Goal: Task Accomplishment & Management: Manage account settings

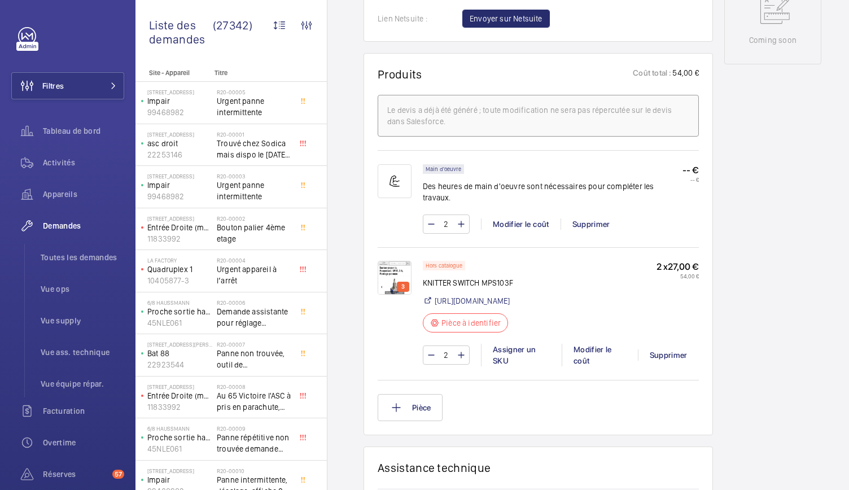
scroll to position [619, 0]
click at [384, 275] on img at bounding box center [394, 277] width 34 height 34
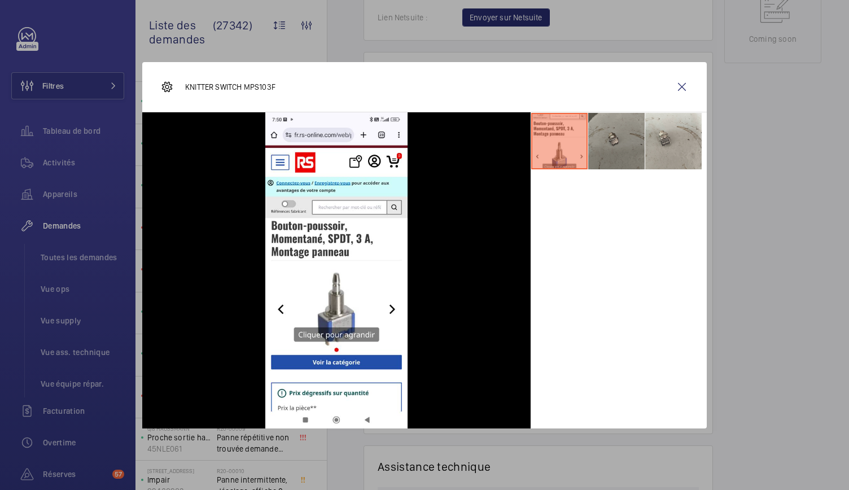
click at [617, 139] on li at bounding box center [616, 141] width 56 height 56
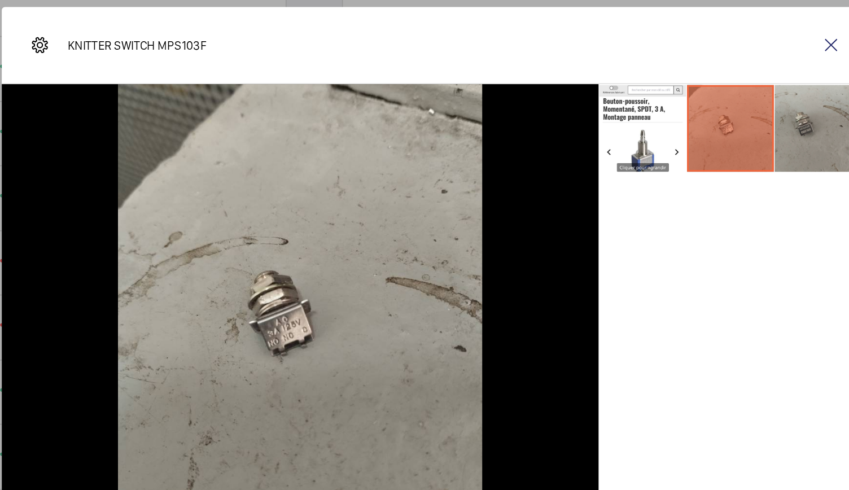
click at [657, 152] on li at bounding box center [673, 141] width 56 height 56
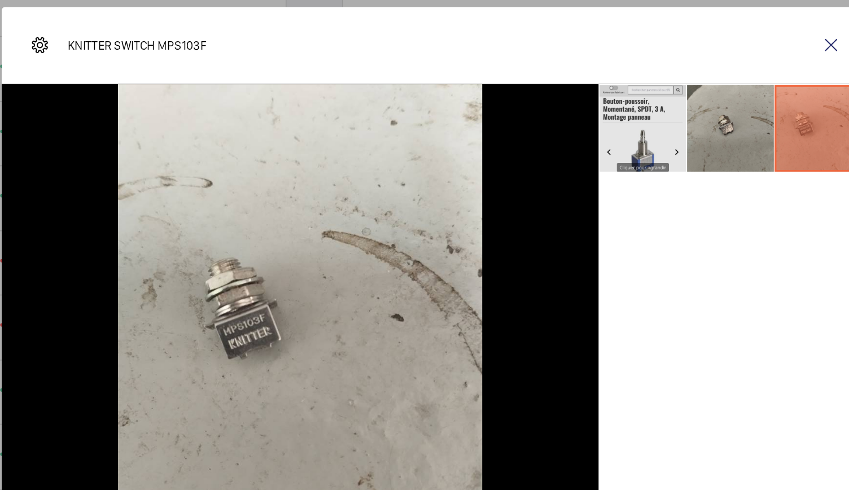
click at [577, 156] on li at bounding box center [559, 141] width 56 height 56
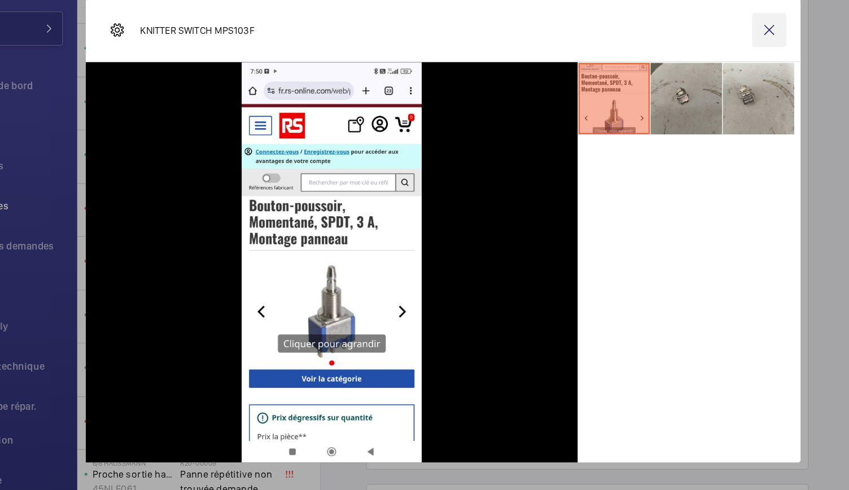
click at [683, 90] on wm-front-icon-button at bounding box center [681, 86] width 27 height 27
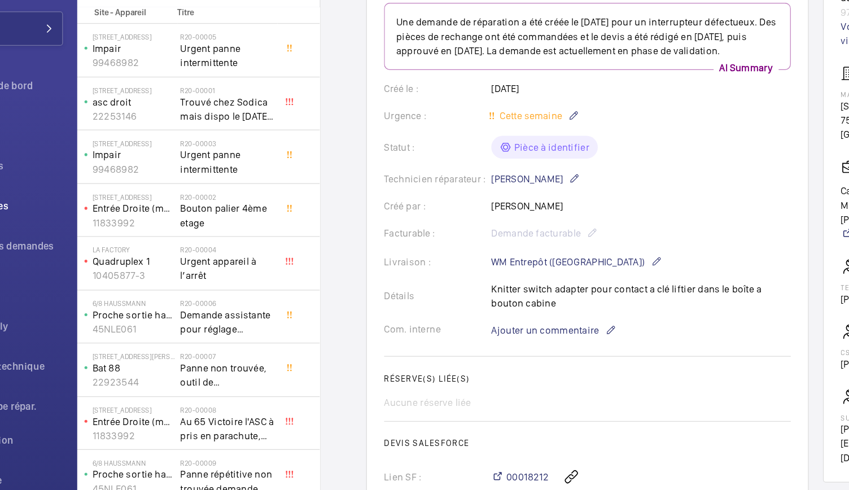
scroll to position [86, 0]
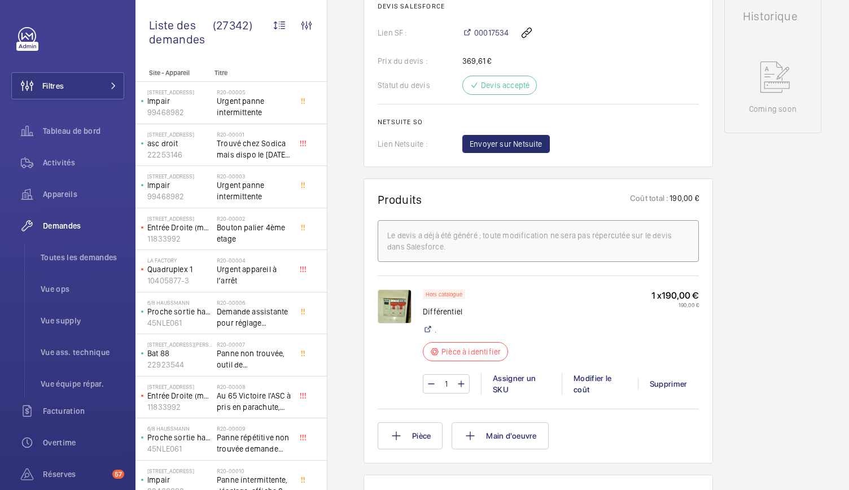
scroll to position [583, 0]
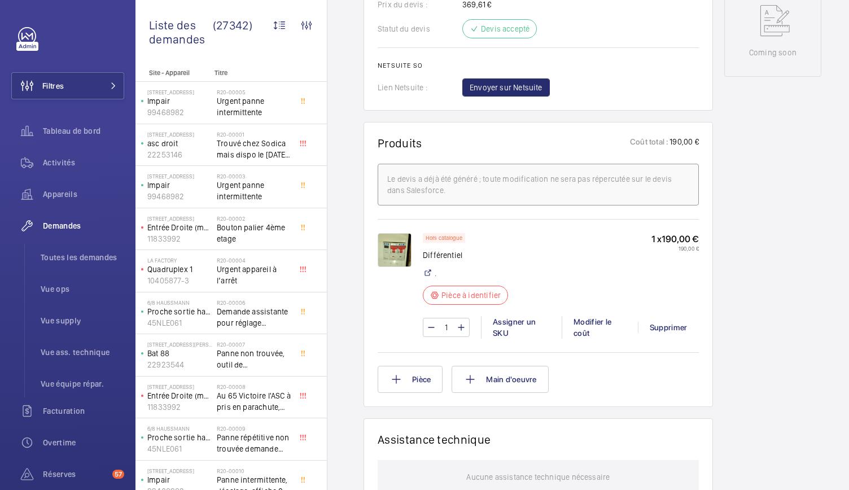
click at [398, 267] on img at bounding box center [394, 250] width 34 height 34
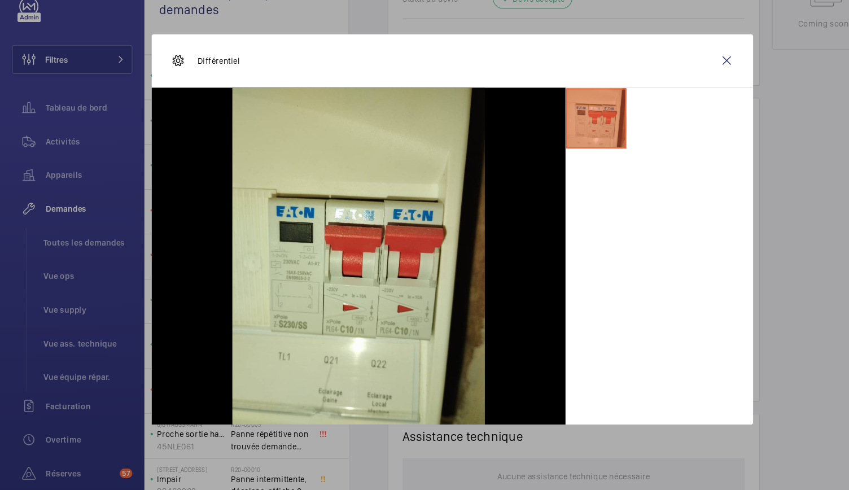
scroll to position [0, 0]
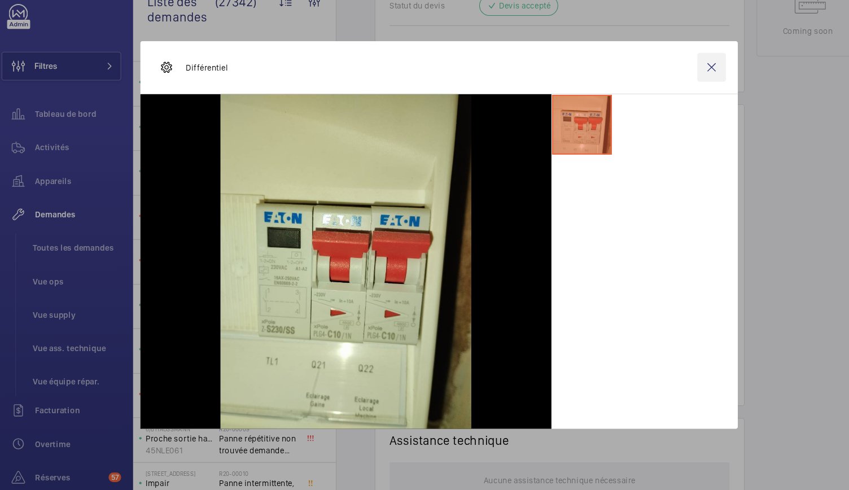
click at [680, 84] on wm-front-icon-button at bounding box center [681, 86] width 27 height 27
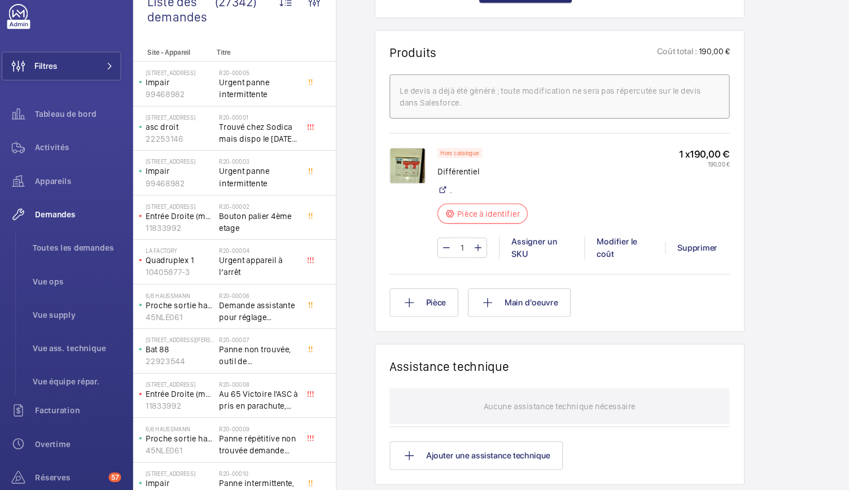
scroll to position [652, 0]
click at [387, 198] on img at bounding box center [394, 181] width 34 height 34
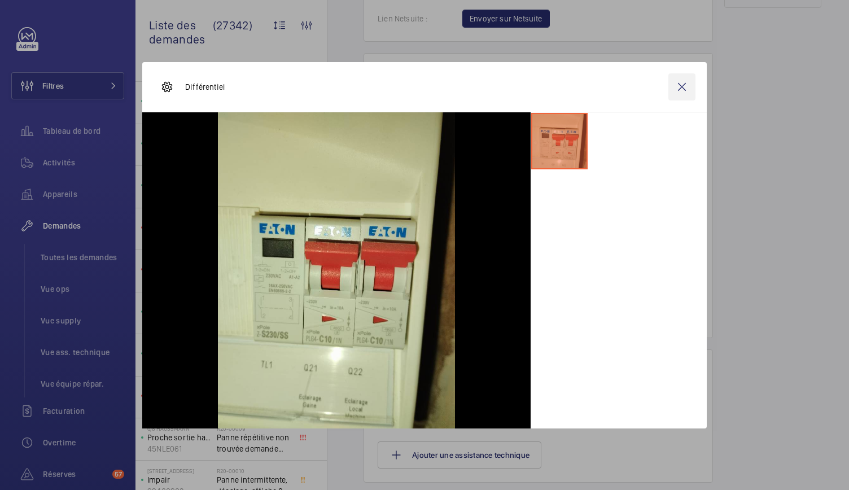
click at [684, 85] on wm-front-icon-button at bounding box center [681, 86] width 27 height 27
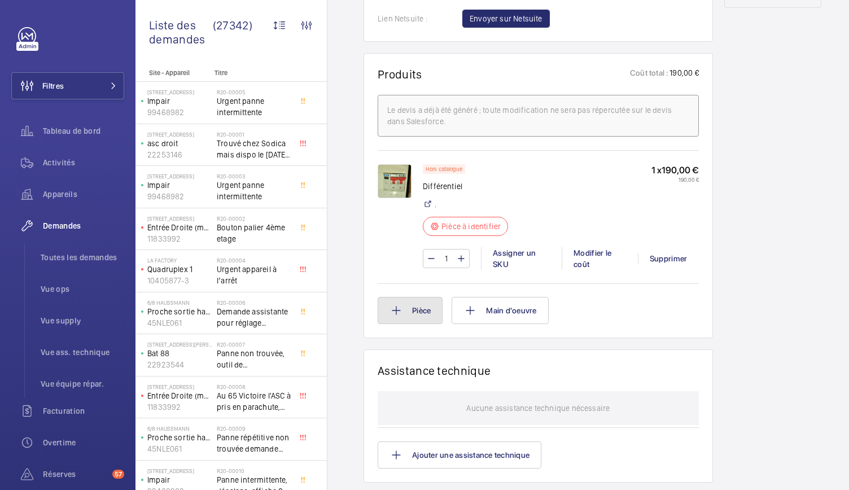
click at [426, 324] on button "Pièce" at bounding box center [409, 310] width 65 height 27
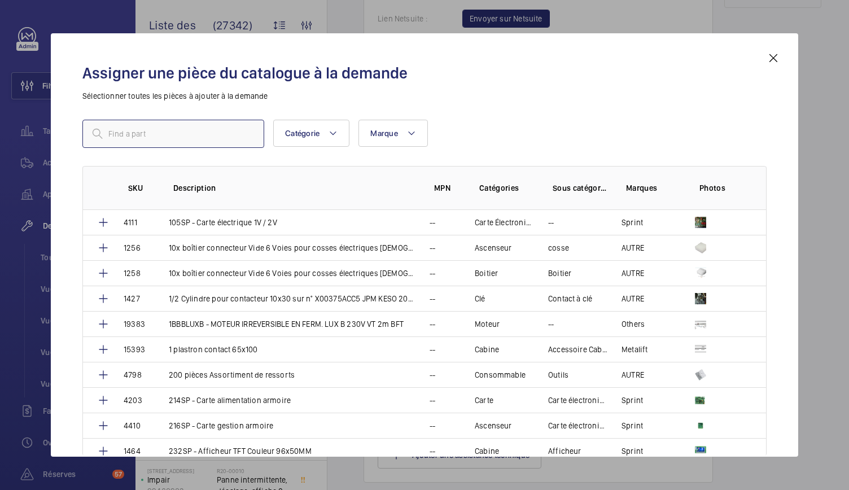
click at [193, 130] on input "text" at bounding box center [173, 134] width 182 height 28
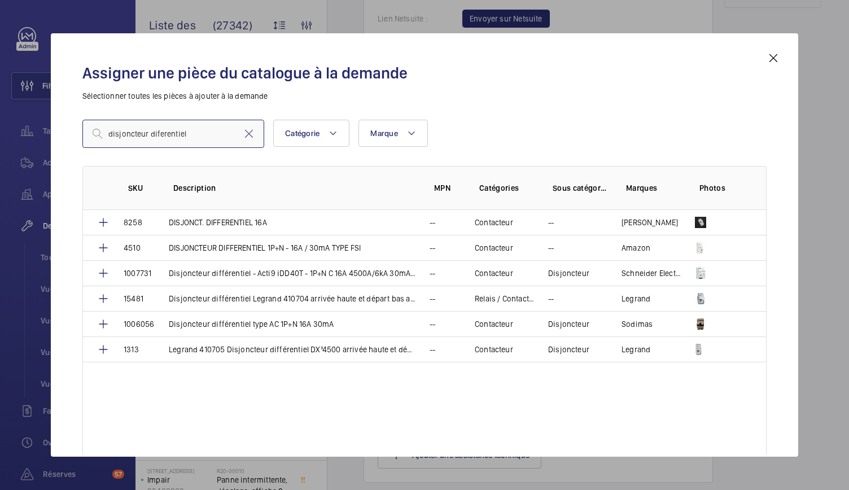
type input "disjoncteur diferentiel"
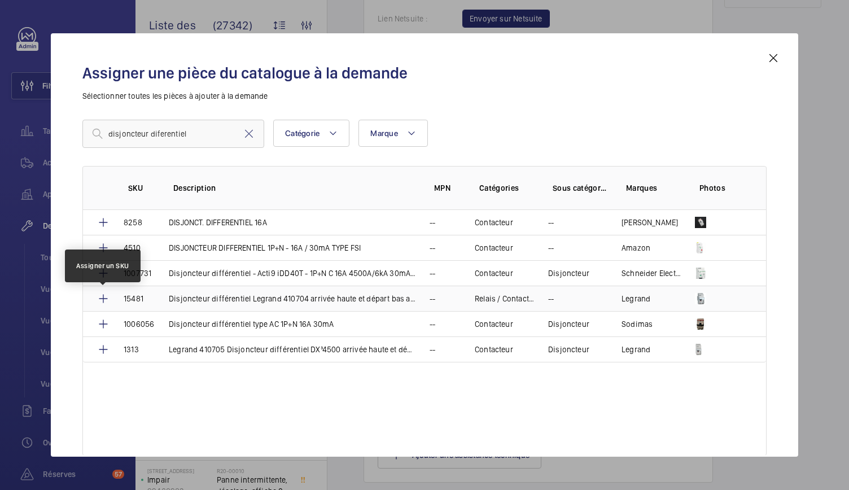
click at [107, 296] on mat-icon at bounding box center [103, 299] width 14 height 14
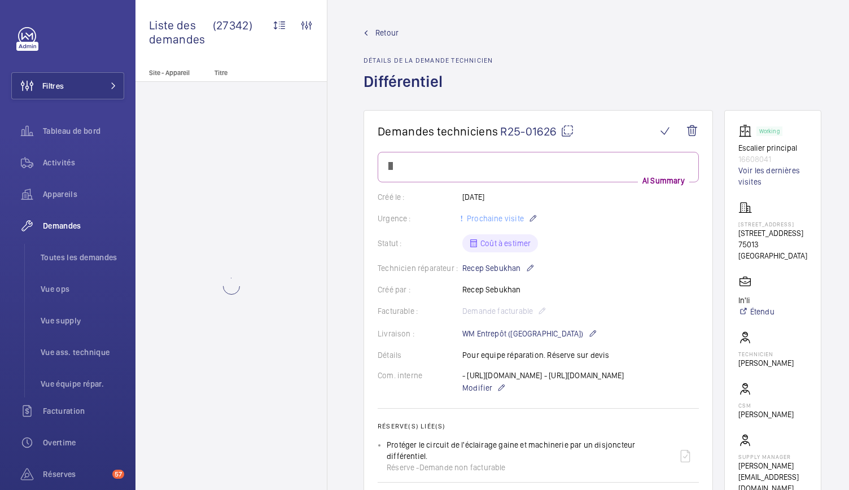
scroll to position [652, 0]
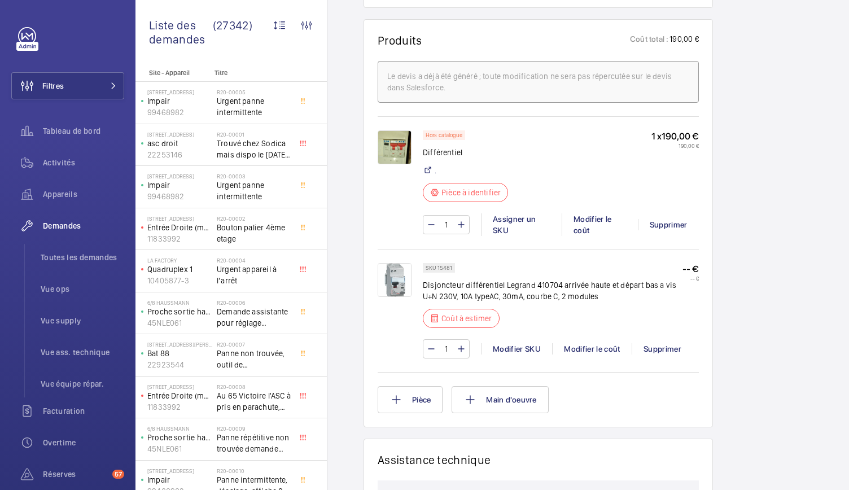
scroll to position [697, 0]
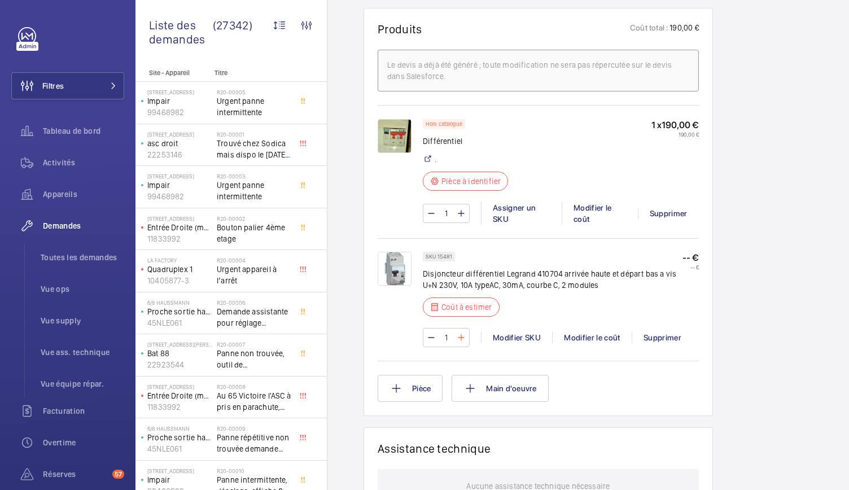
click at [460, 344] on mat-icon at bounding box center [460, 338] width 9 height 14
type input "2"
click at [658, 219] on div "Supprimer" at bounding box center [668, 213] width 61 height 11
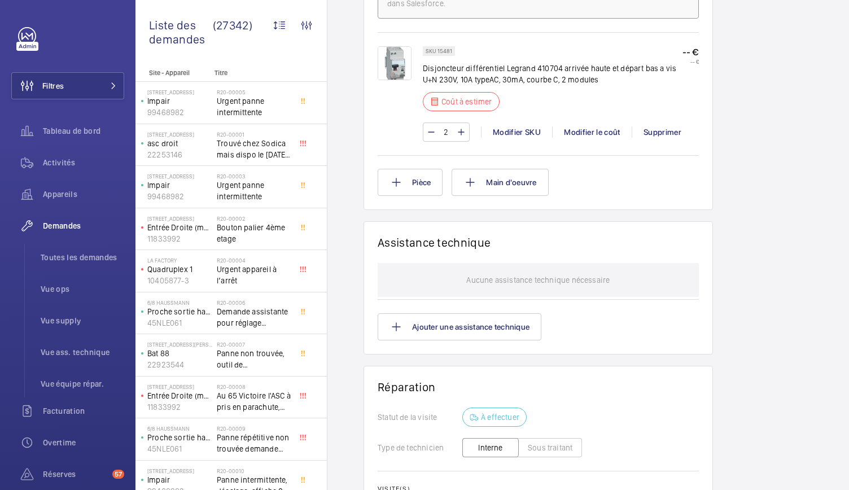
scroll to position [770, 0]
click at [413, 196] on button "Pièce" at bounding box center [409, 182] width 65 height 27
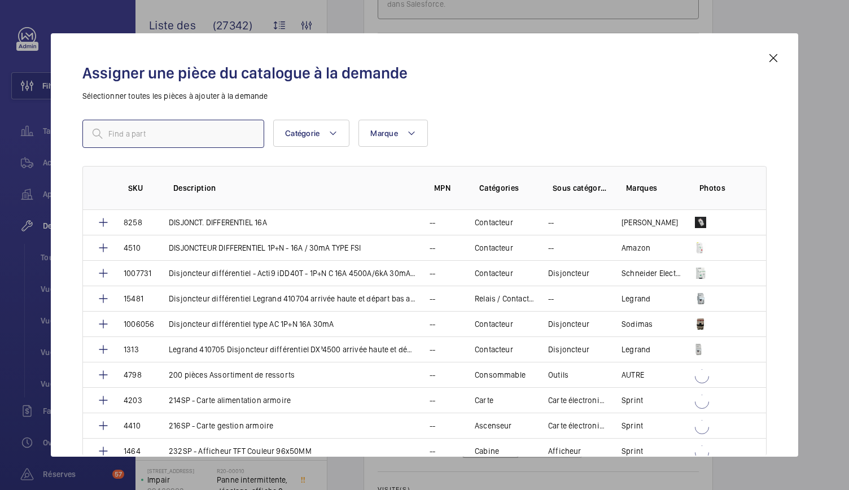
click at [189, 128] on input "text" at bounding box center [173, 134] width 182 height 28
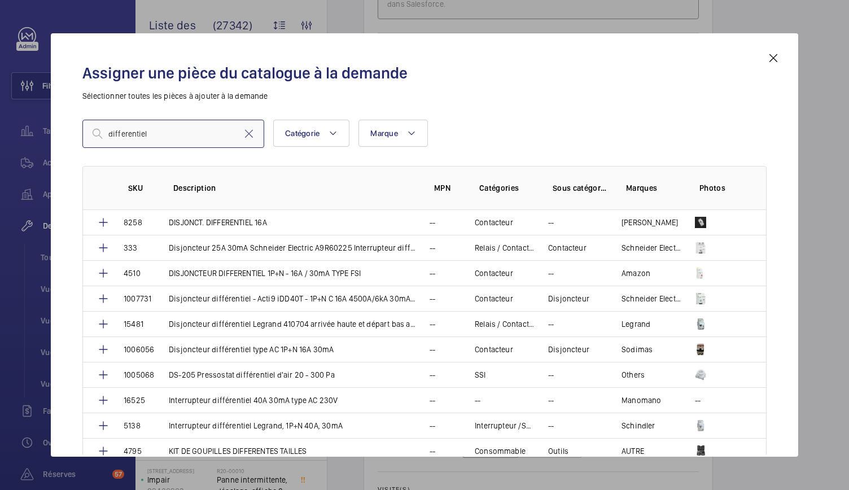
type input "differentiel"
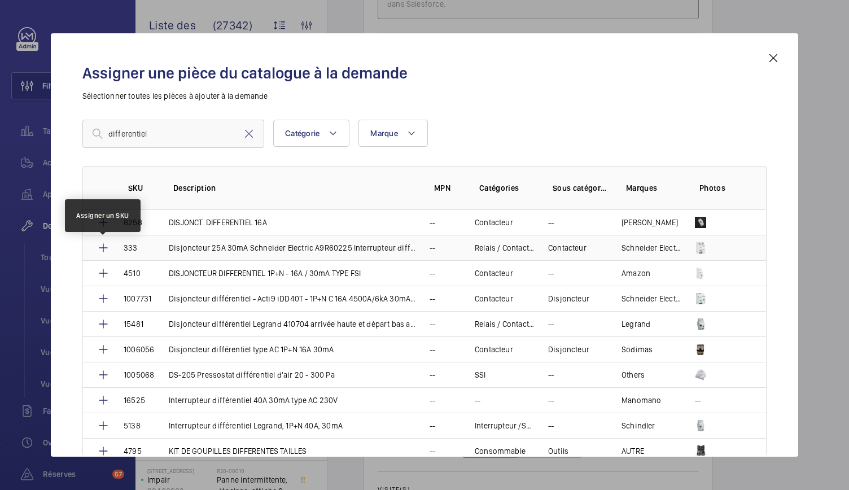
click at [103, 245] on mat-icon at bounding box center [103, 248] width 14 height 14
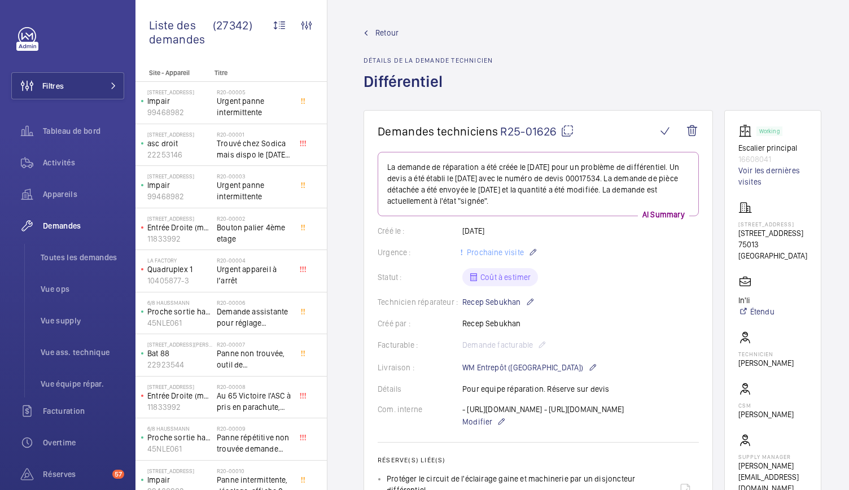
scroll to position [803, 0]
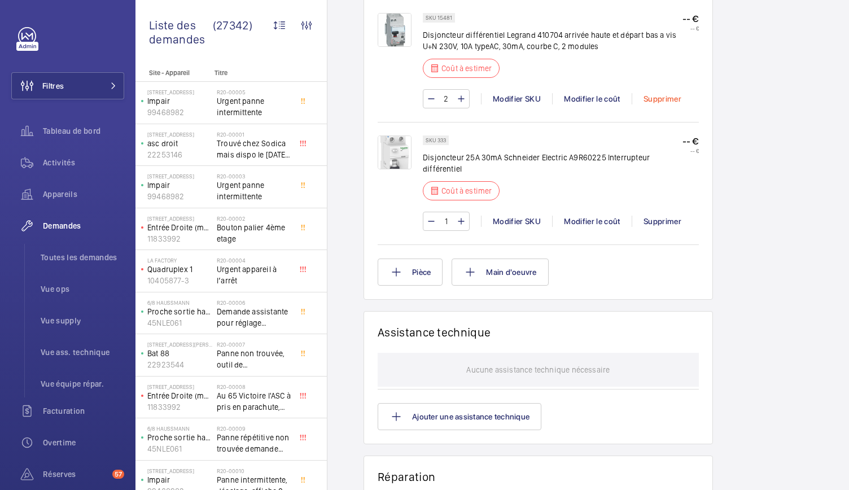
click at [665, 104] on div "Supprimer" at bounding box center [661, 98] width 61 height 11
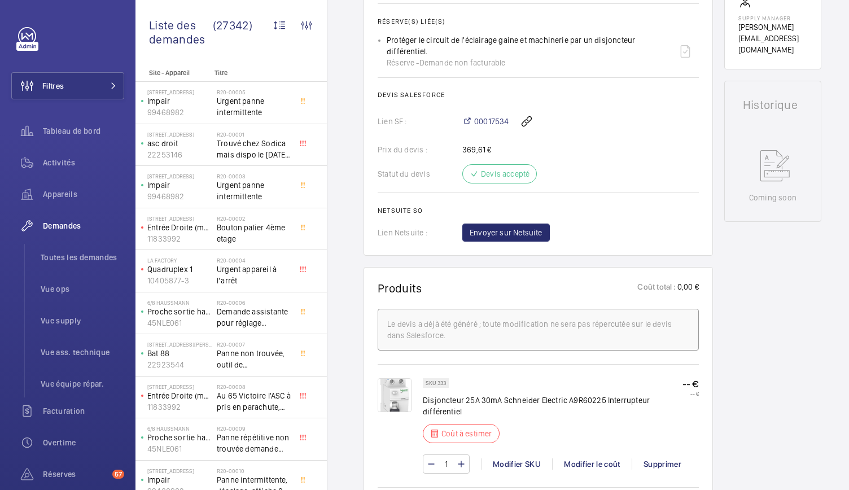
scroll to position [435, 0]
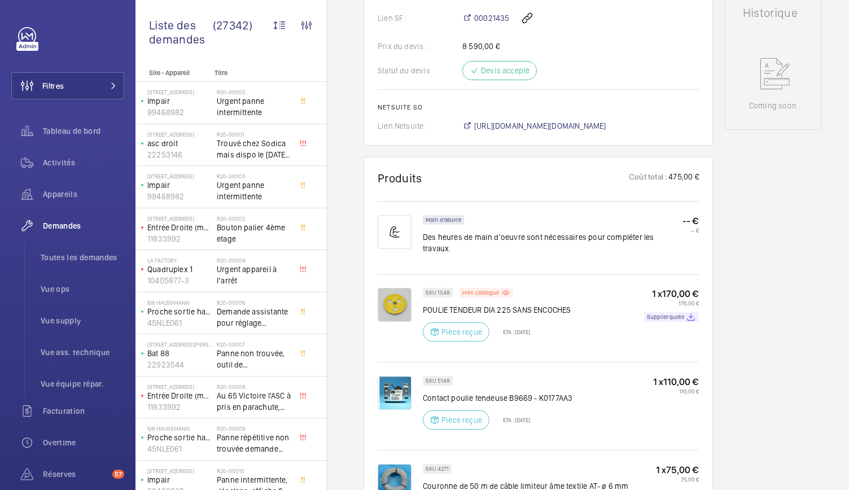
scroll to position [560, 0]
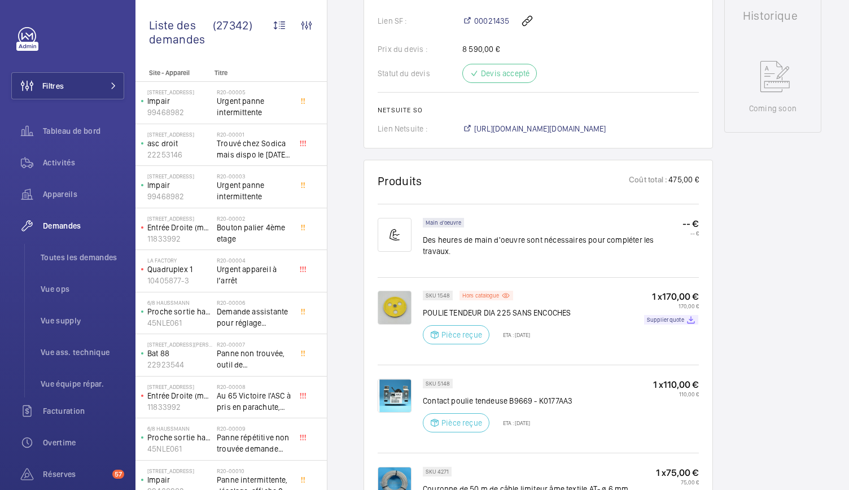
click at [390, 297] on img at bounding box center [394, 308] width 34 height 34
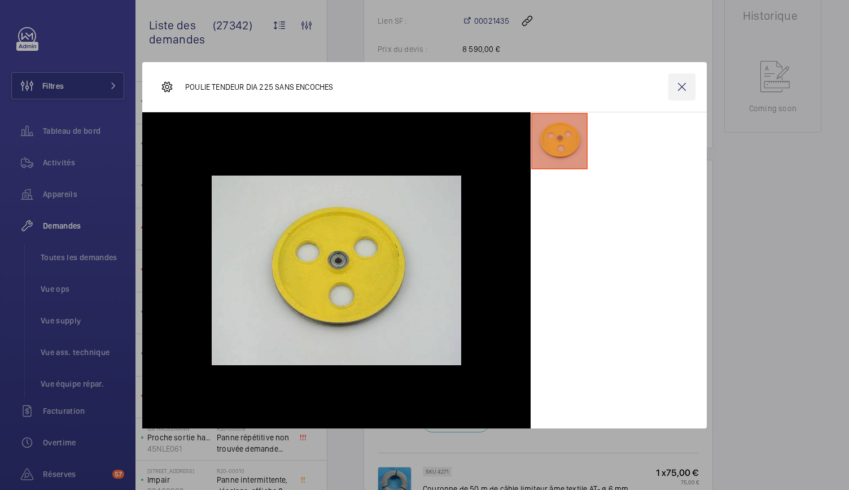
click at [682, 88] on wm-front-icon-button at bounding box center [681, 86] width 27 height 27
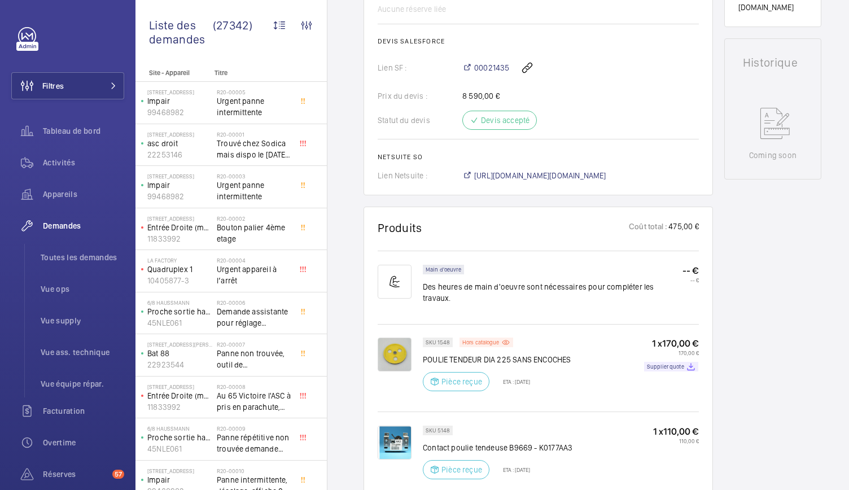
scroll to position [505, 0]
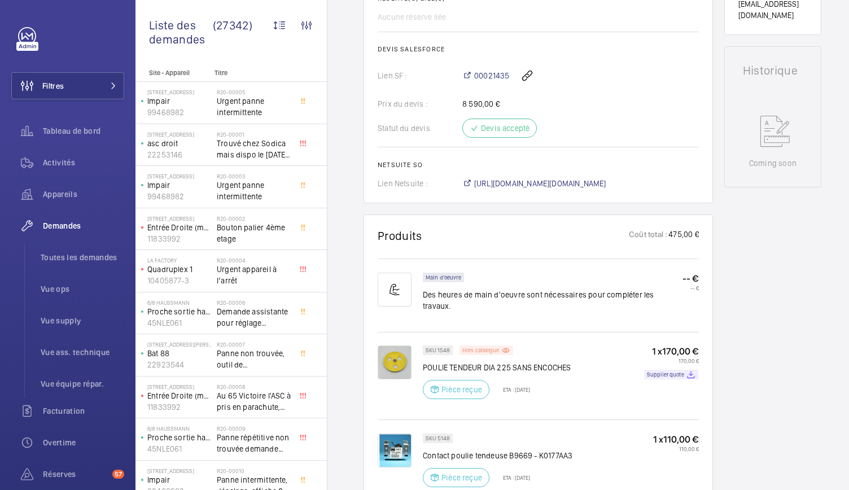
click at [475, 348] on p "Hors catalogue" at bounding box center [480, 350] width 37 height 4
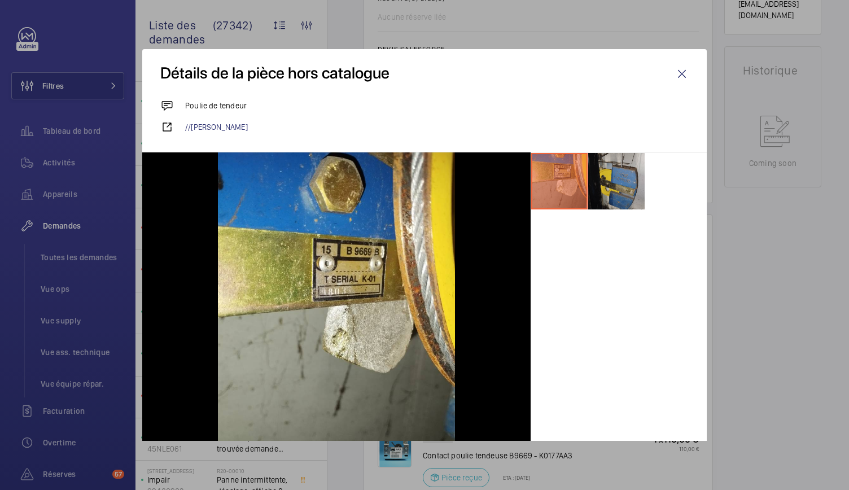
click at [605, 175] on li at bounding box center [616, 181] width 56 height 56
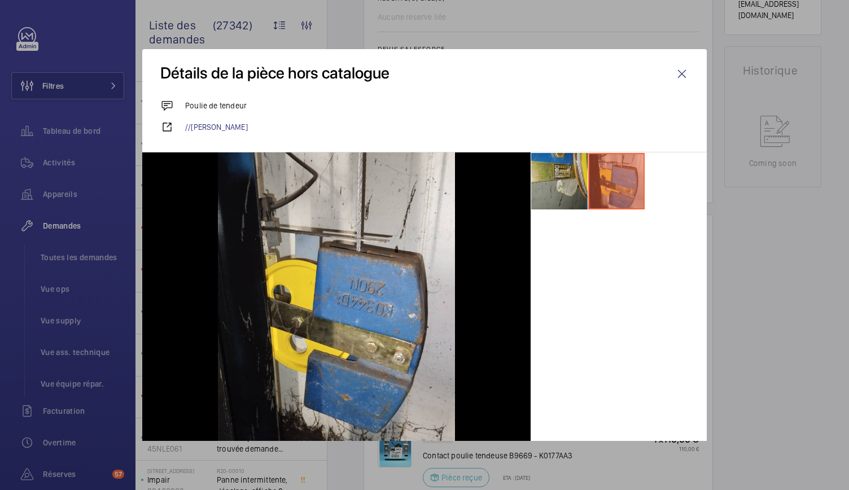
click at [547, 195] on li at bounding box center [559, 181] width 56 height 56
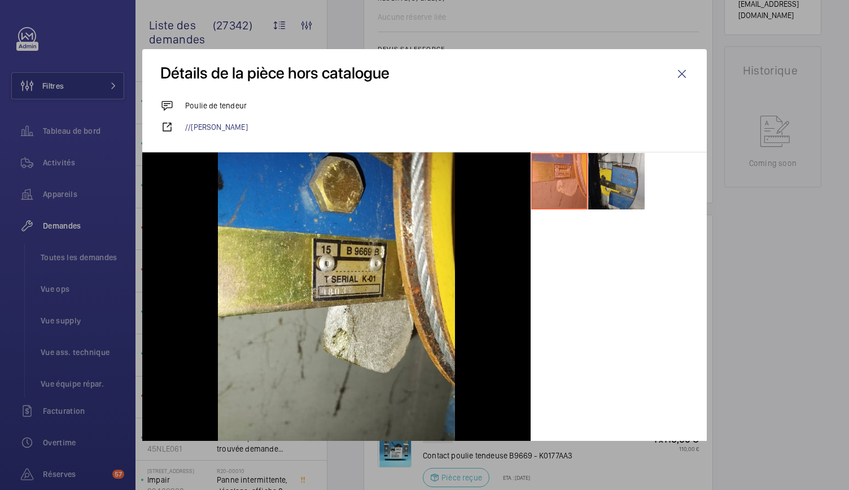
click at [594, 188] on li at bounding box center [616, 181] width 56 height 56
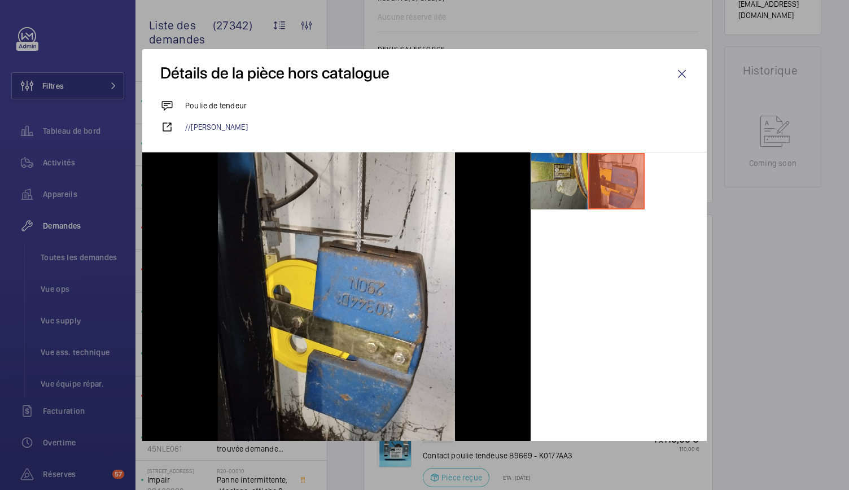
click at [560, 192] on li at bounding box center [559, 181] width 56 height 56
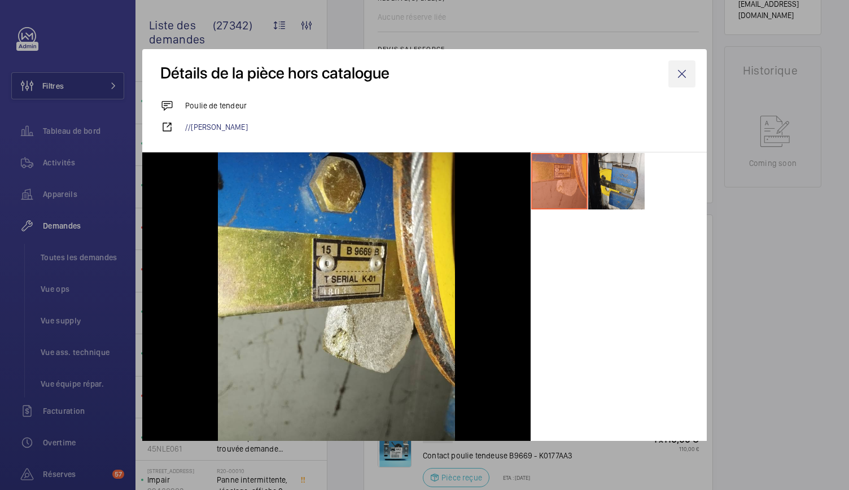
click at [673, 78] on wm-front-icon-button at bounding box center [681, 73] width 27 height 27
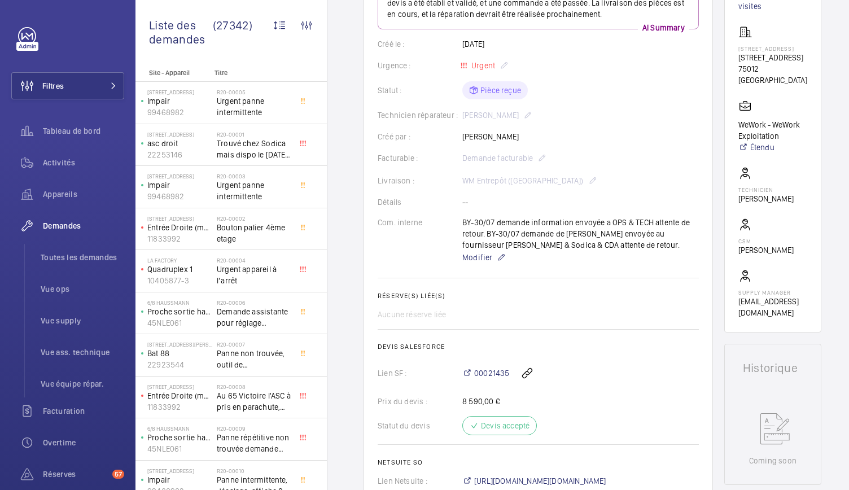
scroll to position [0, 0]
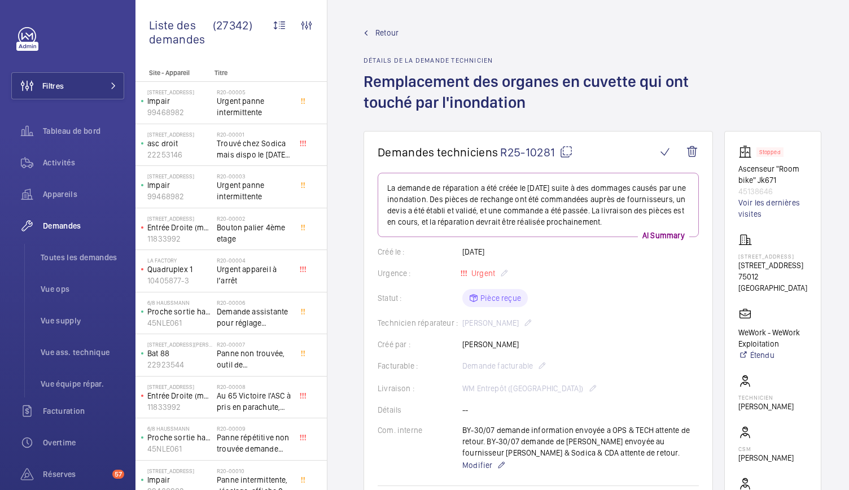
click at [560, 150] on mat-icon at bounding box center [566, 152] width 14 height 14
drag, startPoint x: 740, startPoint y: 168, endPoint x: 786, endPoint y: 190, distance: 51.2
click at [786, 190] on wm-front-card "Stopped Ascenseur "Room bike" Jk671 45138646 Voir les dernières visites 8 Rue d…" at bounding box center [772, 335] width 97 height 409
copy div "Ascenseur "Room bike" Jk671 45138646"
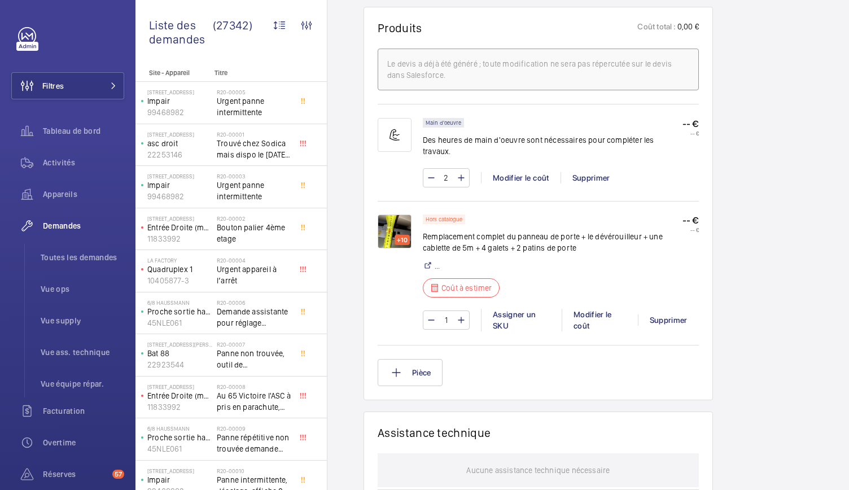
scroll to position [688, 0]
click at [390, 223] on img at bounding box center [394, 230] width 34 height 34
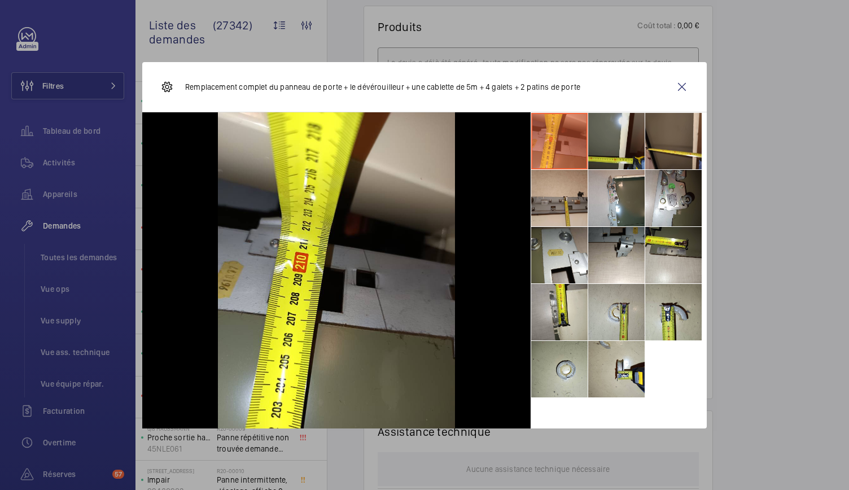
click at [623, 157] on li at bounding box center [616, 141] width 56 height 56
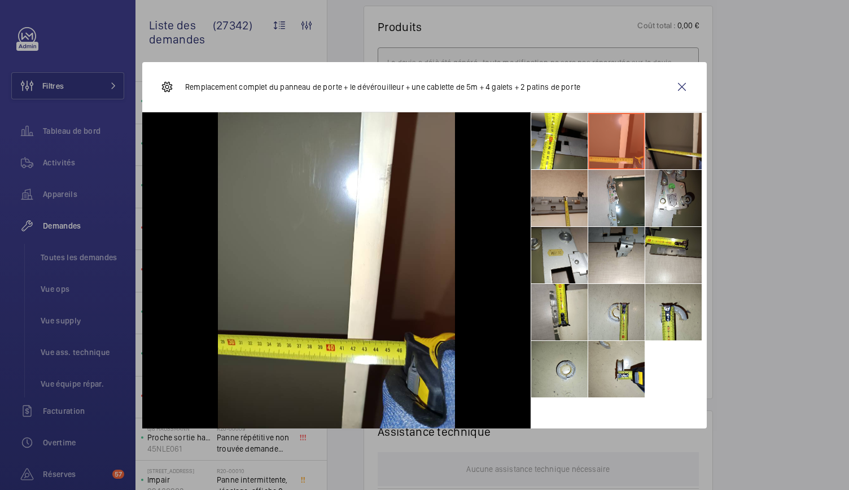
click at [669, 147] on li at bounding box center [673, 141] width 56 height 56
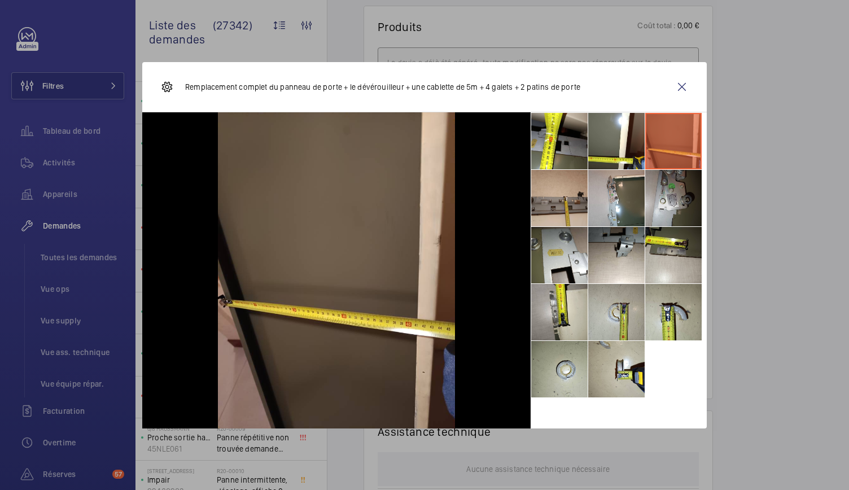
click at [664, 206] on li at bounding box center [673, 198] width 56 height 56
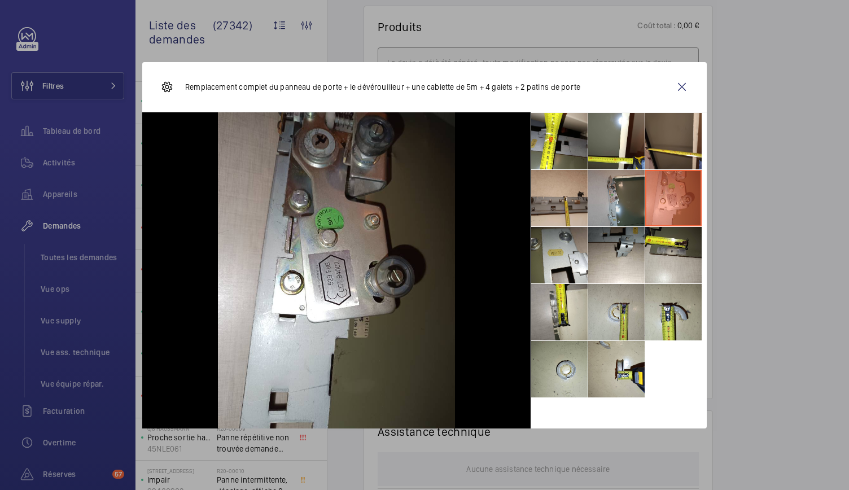
click at [609, 199] on li at bounding box center [616, 198] width 56 height 56
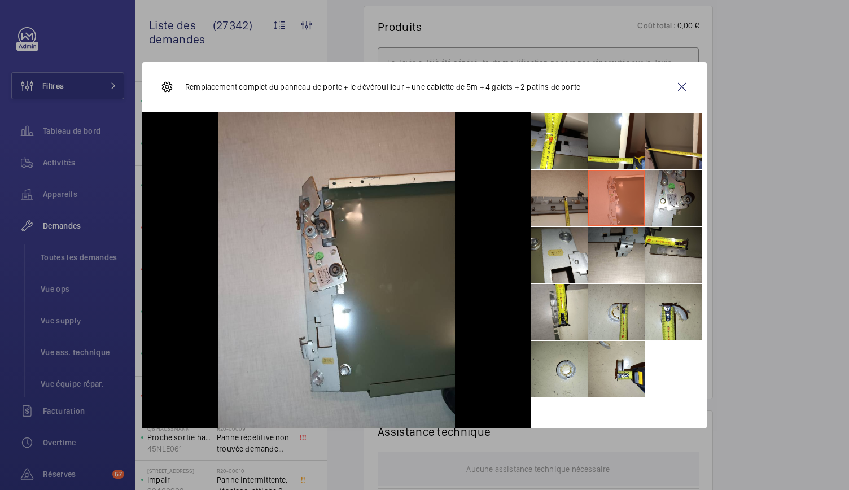
click at [573, 201] on li at bounding box center [559, 198] width 56 height 56
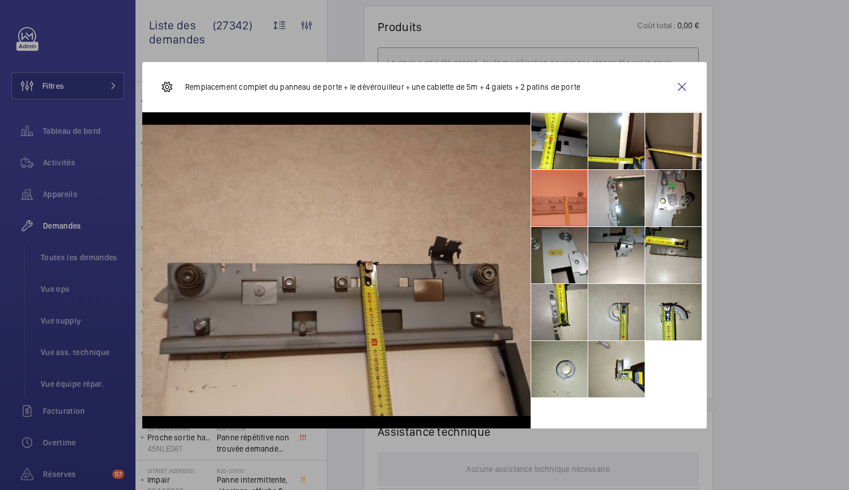
click at [575, 251] on li at bounding box center [559, 255] width 56 height 56
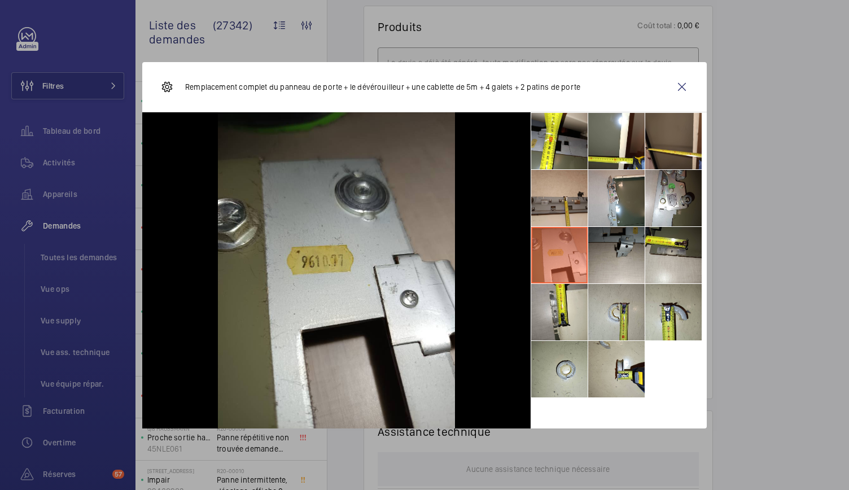
click at [633, 258] on li at bounding box center [616, 255] width 56 height 56
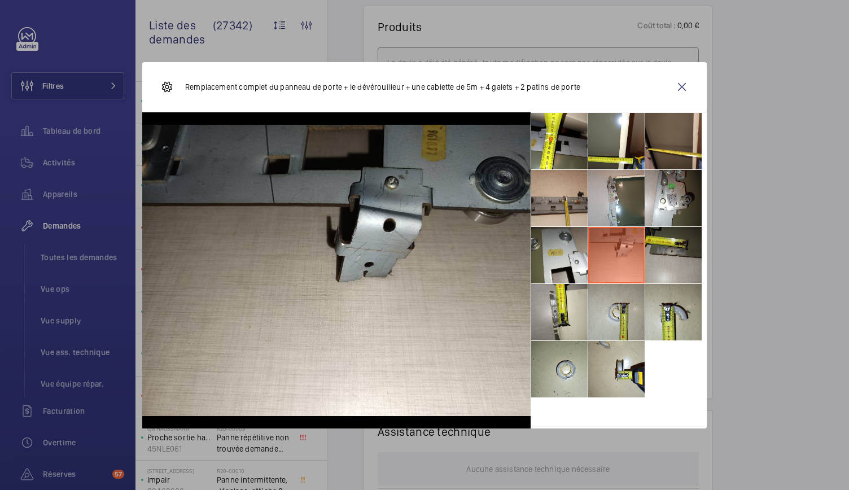
click at [666, 257] on li at bounding box center [673, 255] width 56 height 56
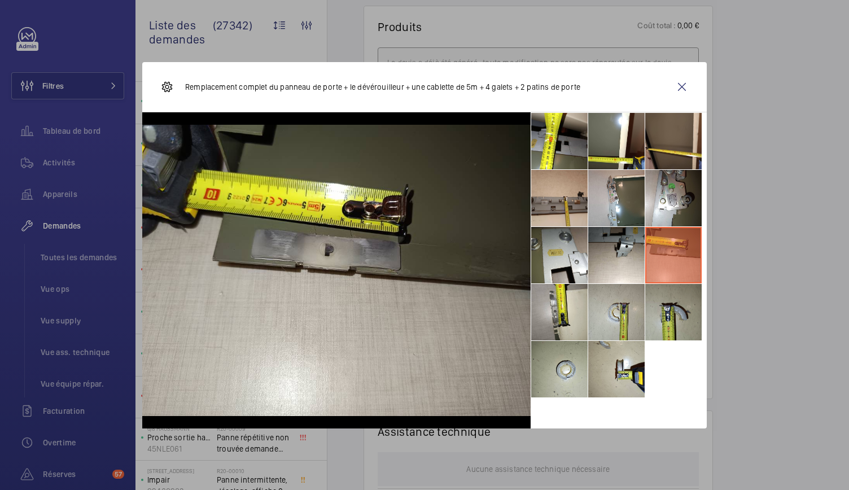
click at [659, 296] on li at bounding box center [673, 312] width 56 height 56
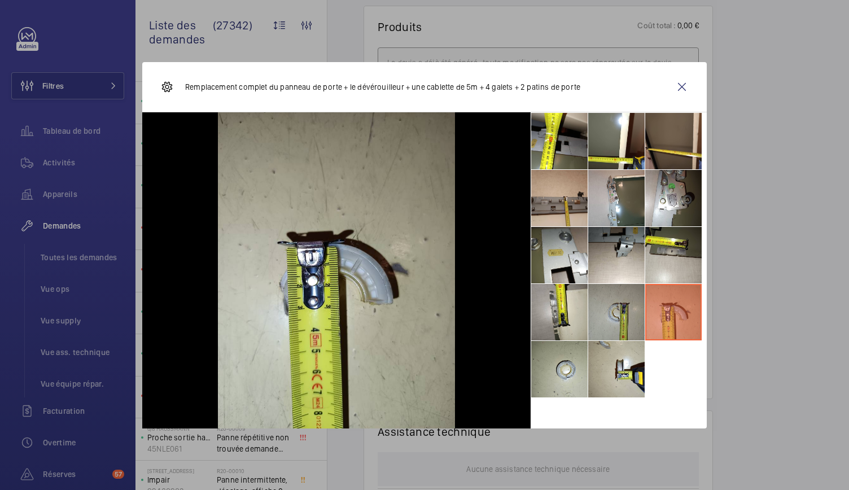
click at [626, 301] on li at bounding box center [616, 312] width 56 height 56
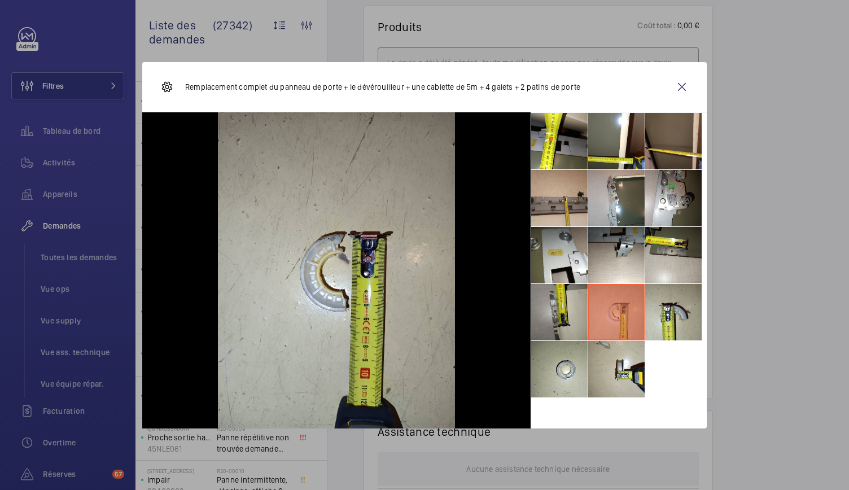
click at [566, 298] on li at bounding box center [559, 312] width 56 height 56
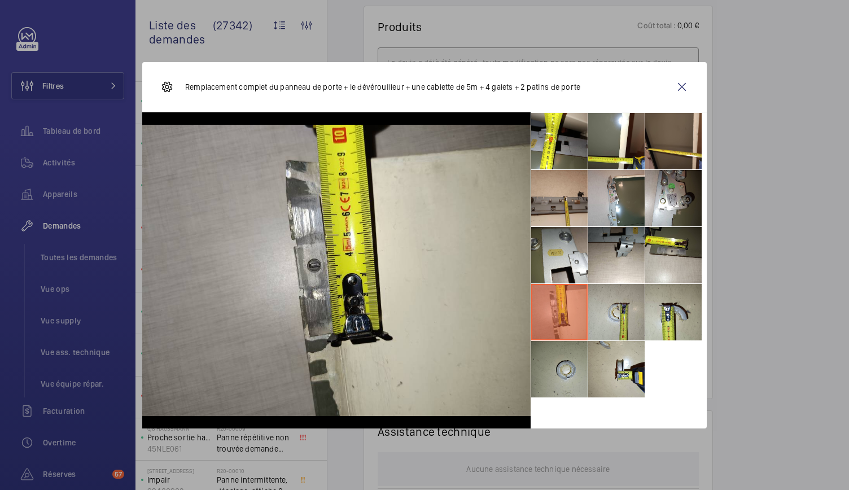
click at [559, 360] on li at bounding box center [559, 369] width 56 height 56
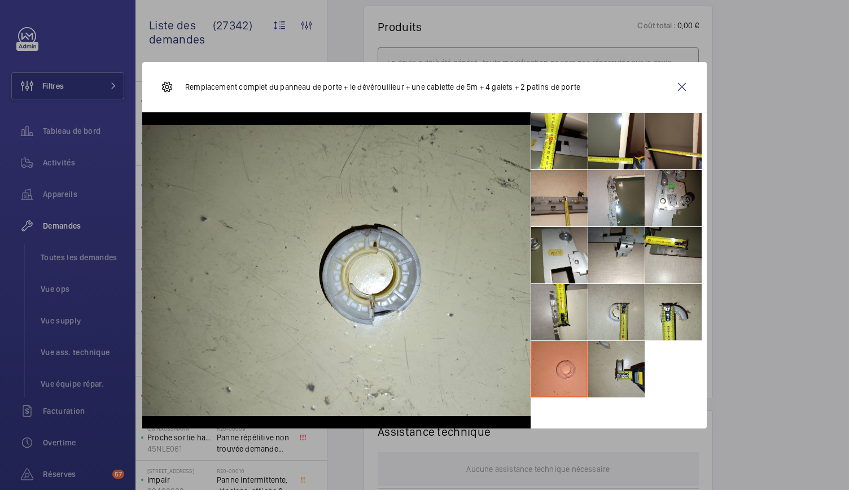
click at [613, 359] on li at bounding box center [616, 369] width 56 height 56
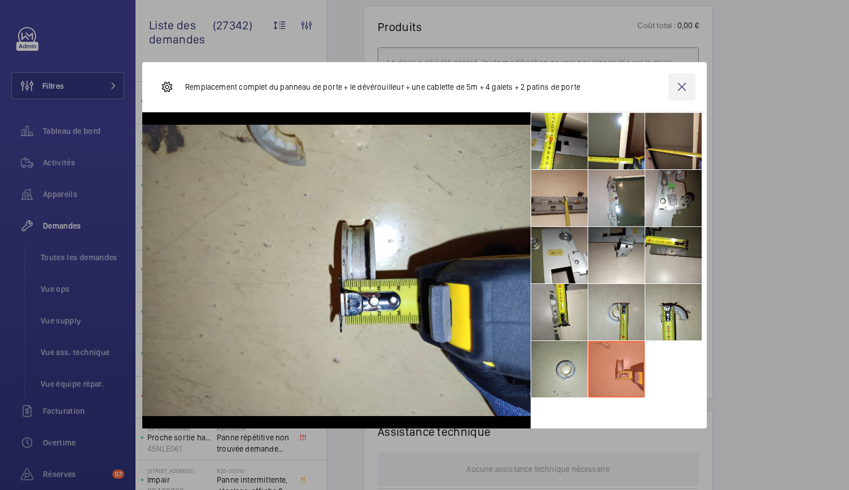
click at [684, 94] on wm-front-icon-button at bounding box center [681, 86] width 27 height 27
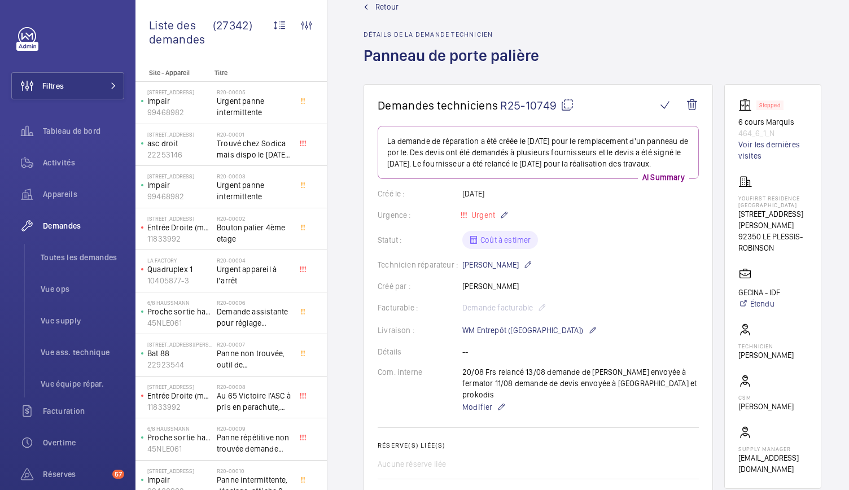
scroll to position [0, 0]
